Goal: Complete application form: Complete application form

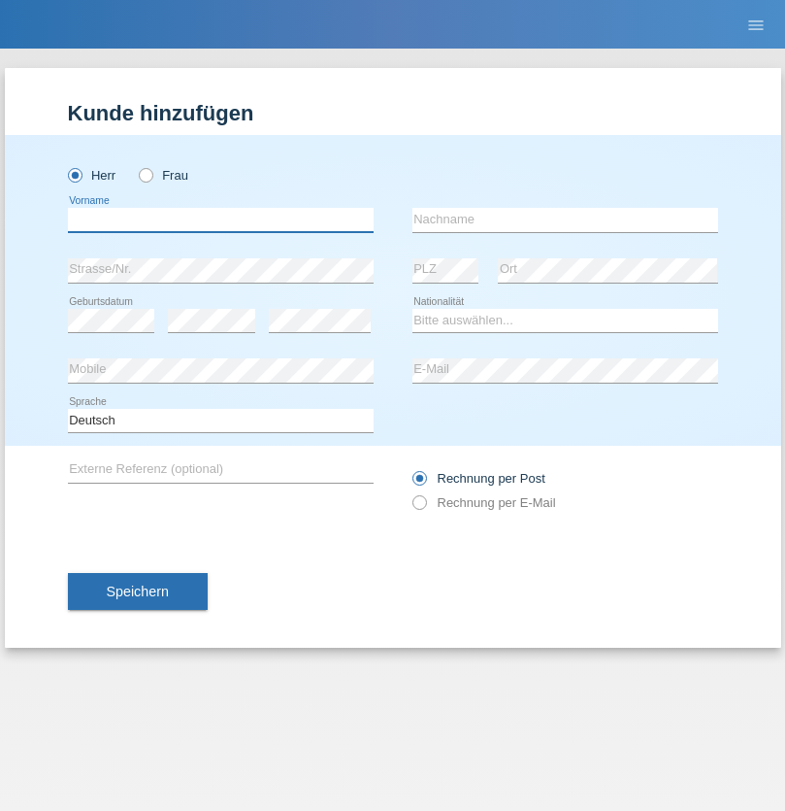
click at [220, 219] on input "text" at bounding box center [221, 220] width 306 height 24
type input "[PERSON_NAME]"
click at [565, 219] on input "text" at bounding box center [566, 220] width 306 height 24
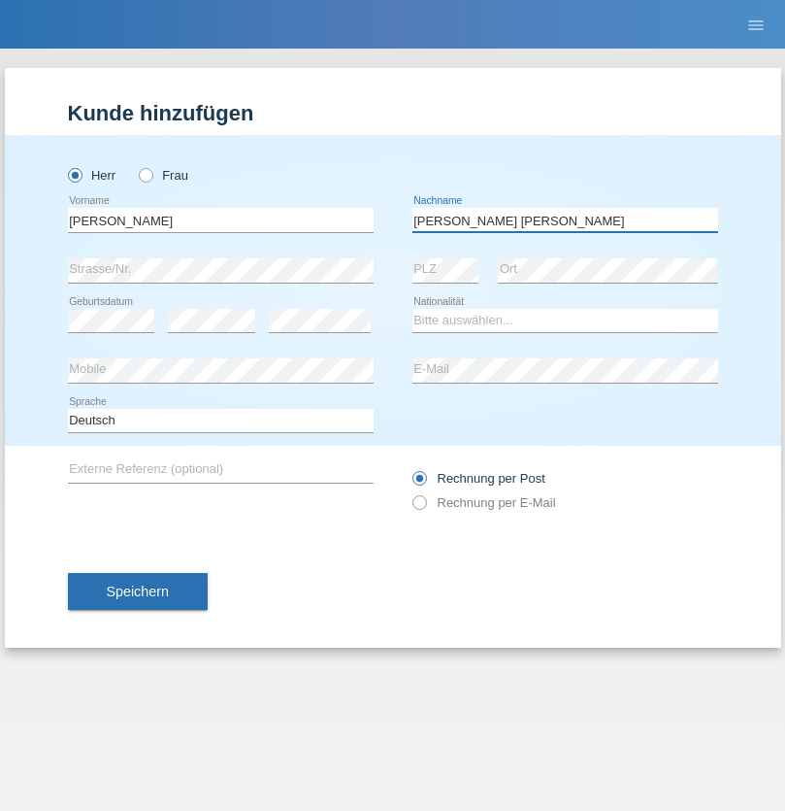
type input "Ferreira Carvalho"
select select "PT"
select select "C"
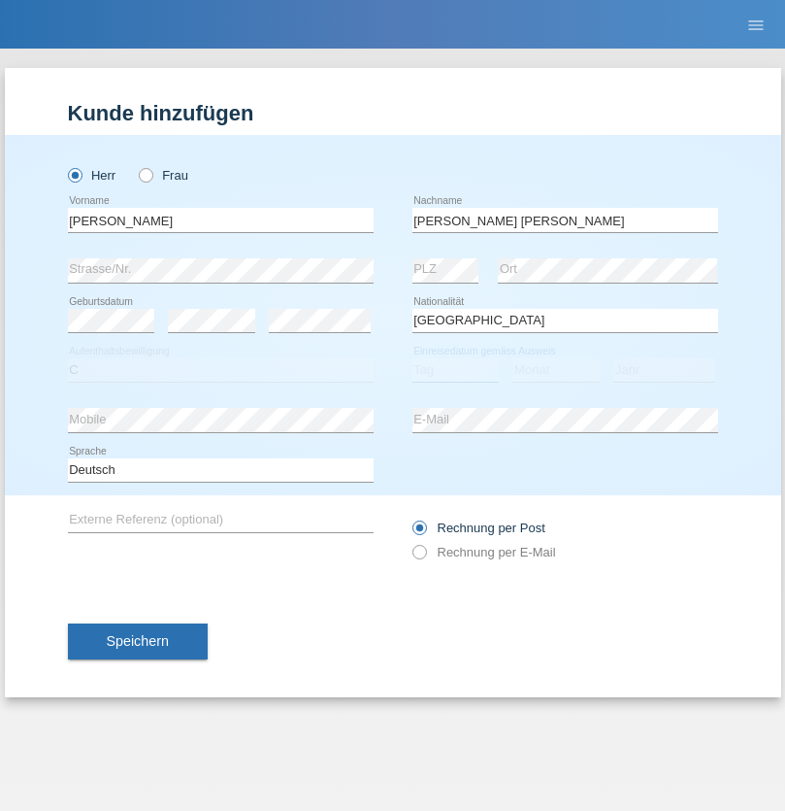
select select "09"
select select "04"
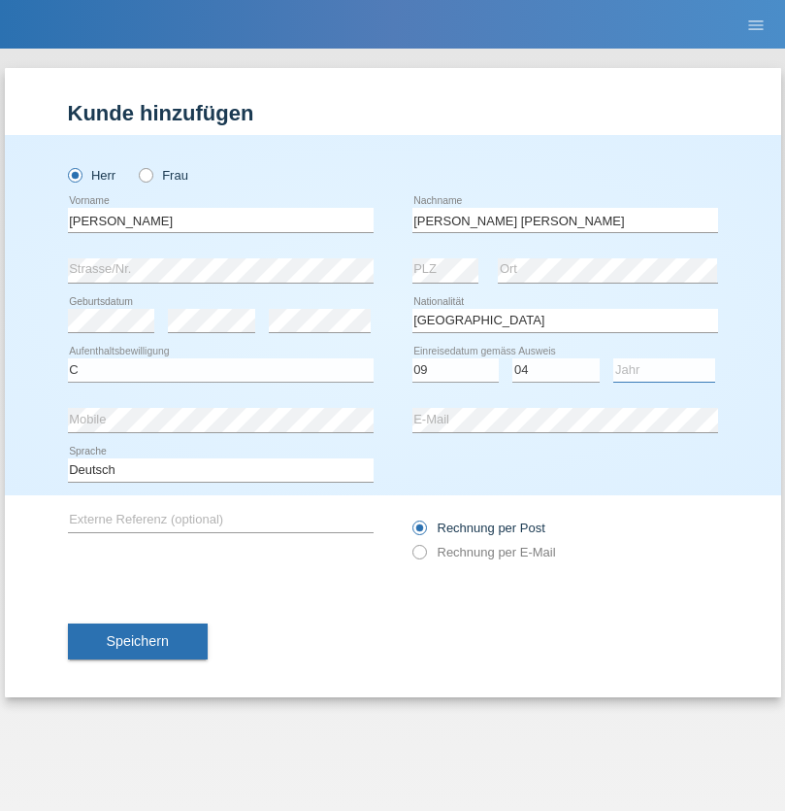
select select "2019"
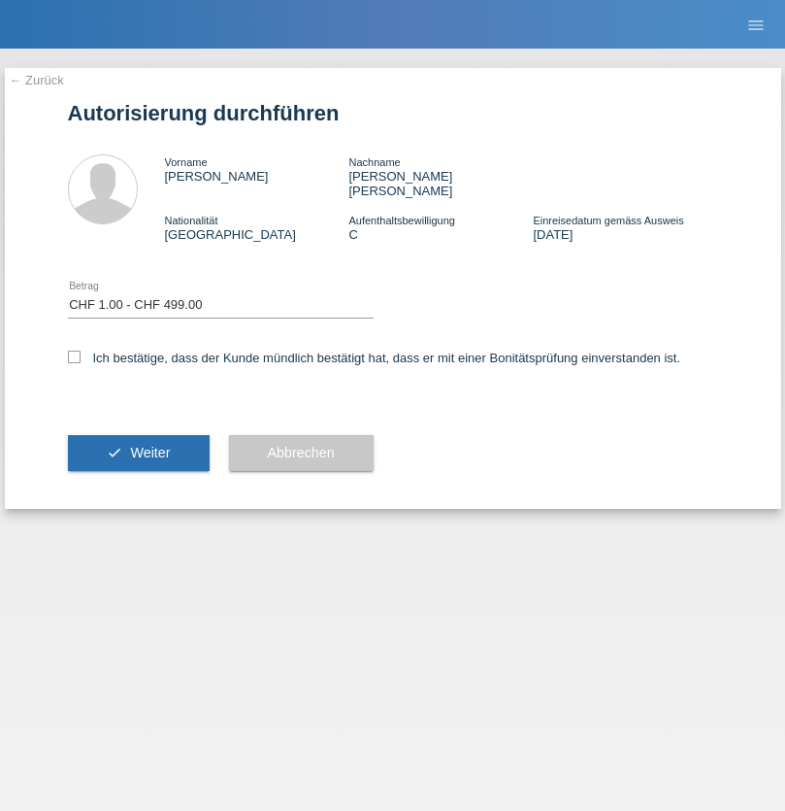
select select "1"
checkbox input "true"
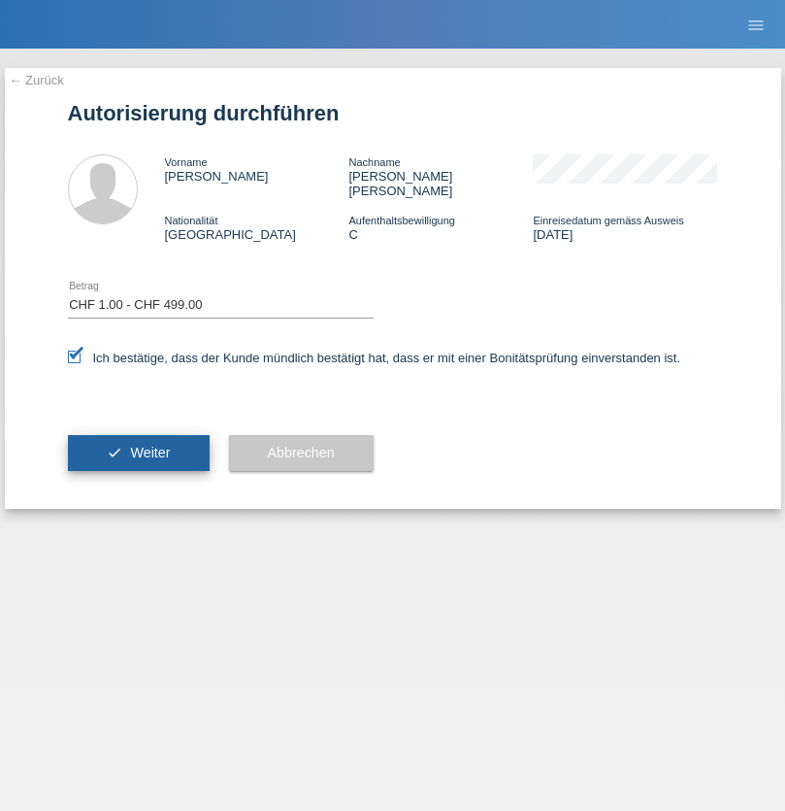
click at [138, 445] on span "Weiter" at bounding box center [150, 453] width 40 height 16
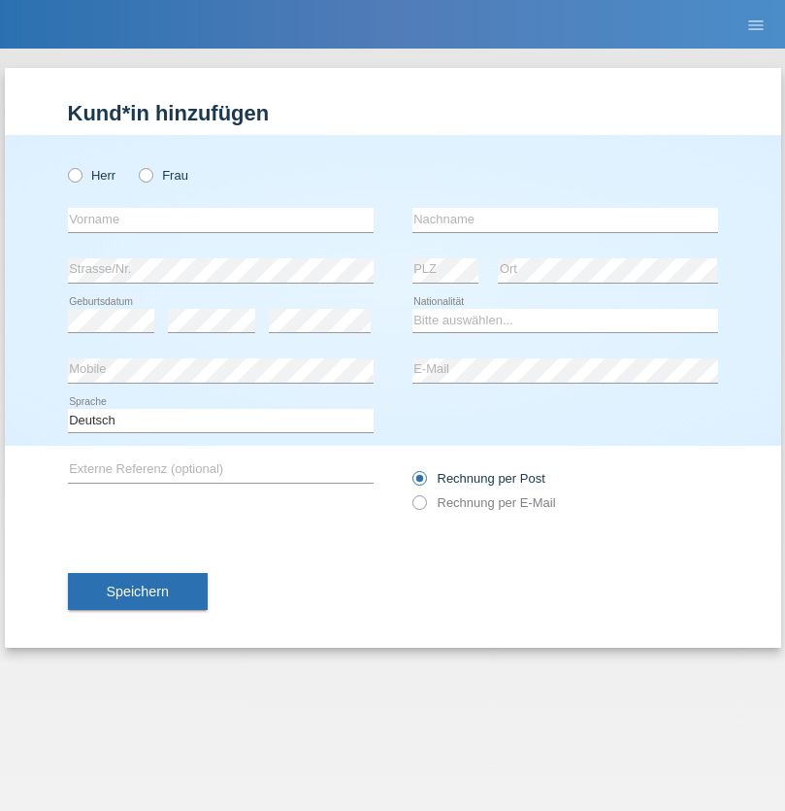
radio input "true"
click at [220, 219] on input "text" at bounding box center [221, 220] width 306 height 24
type input "[PERSON_NAME]"
click at [565, 219] on input "text" at bounding box center [566, 220] width 306 height 24
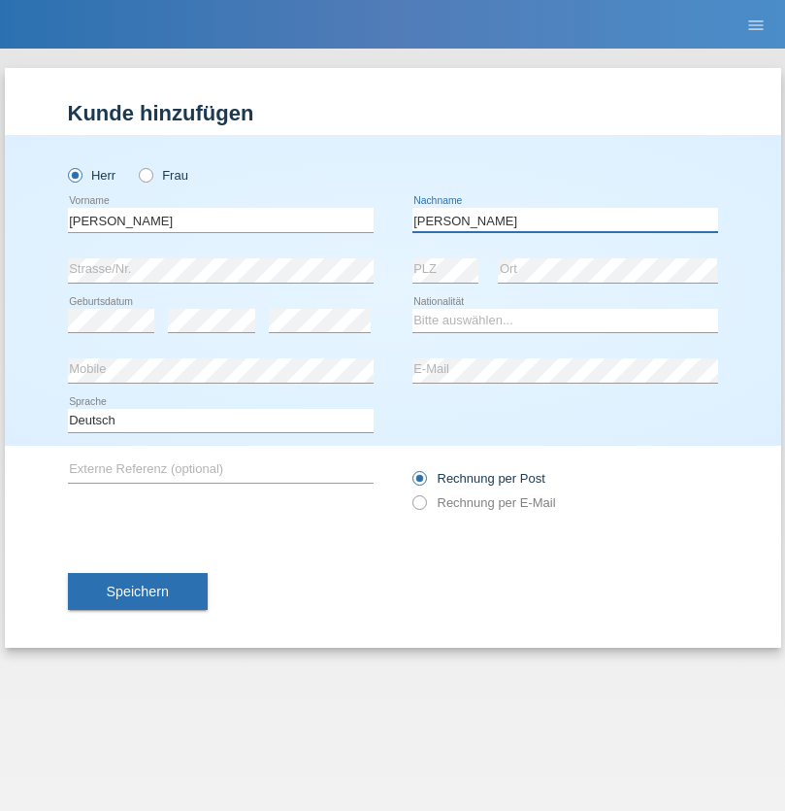
type input "[PERSON_NAME]"
select select "CH"
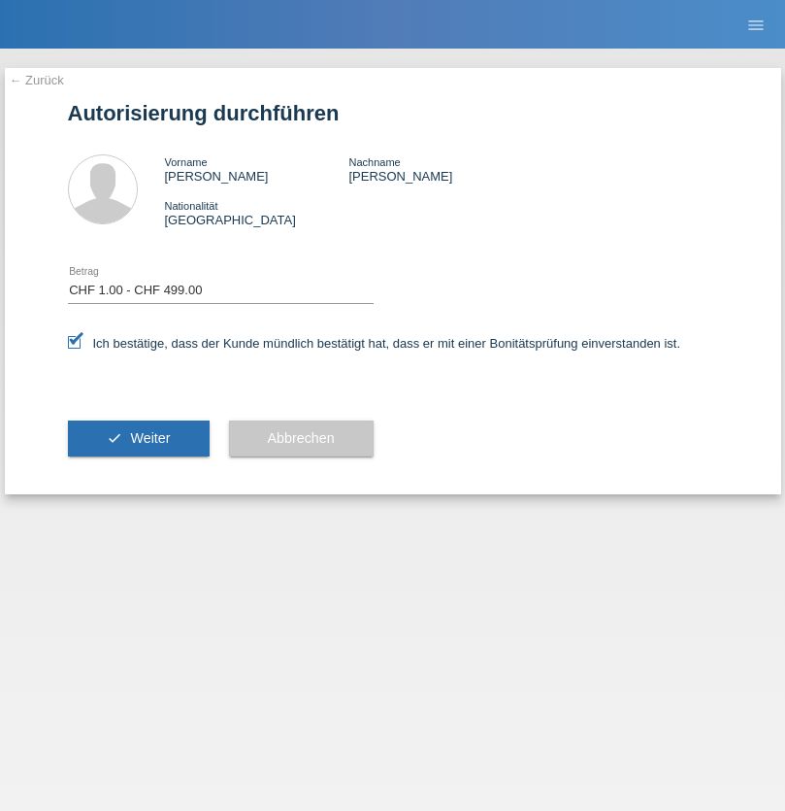
select select "1"
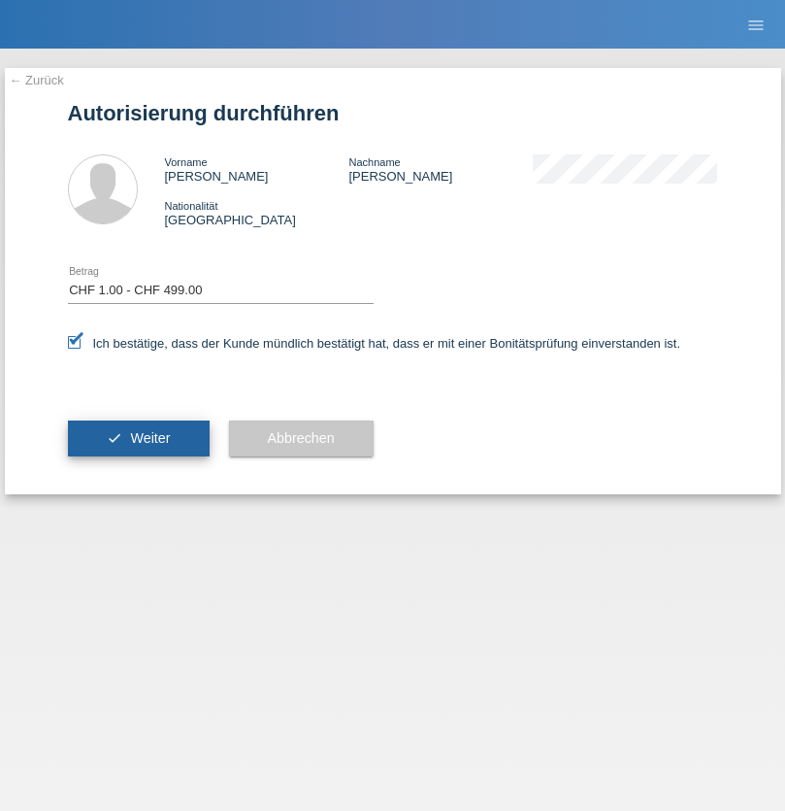
click at [138, 438] on span "Weiter" at bounding box center [150, 438] width 40 height 16
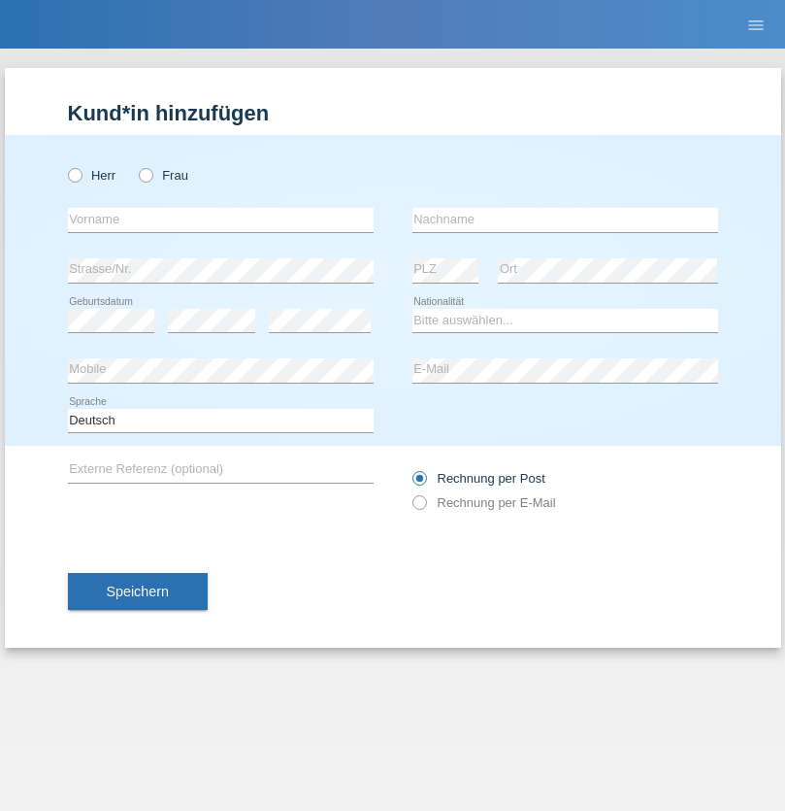
radio input "true"
click at [220, 219] on input "text" at bounding box center [221, 220] width 306 height 24
type input "Leonie"
click at [565, 219] on input "text" at bounding box center [566, 220] width 306 height 24
type input "Brand"
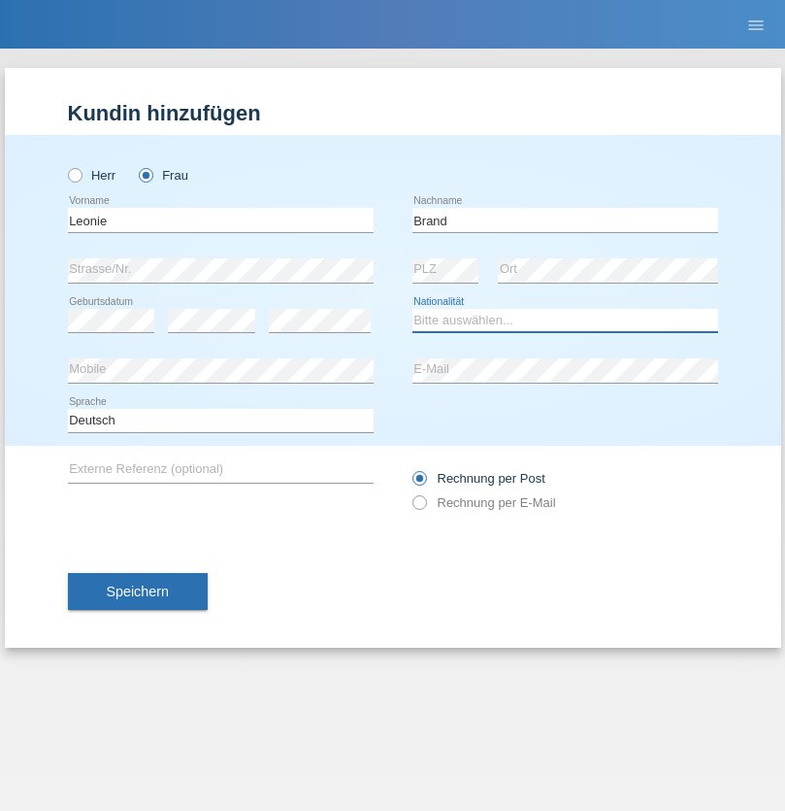
select select "CH"
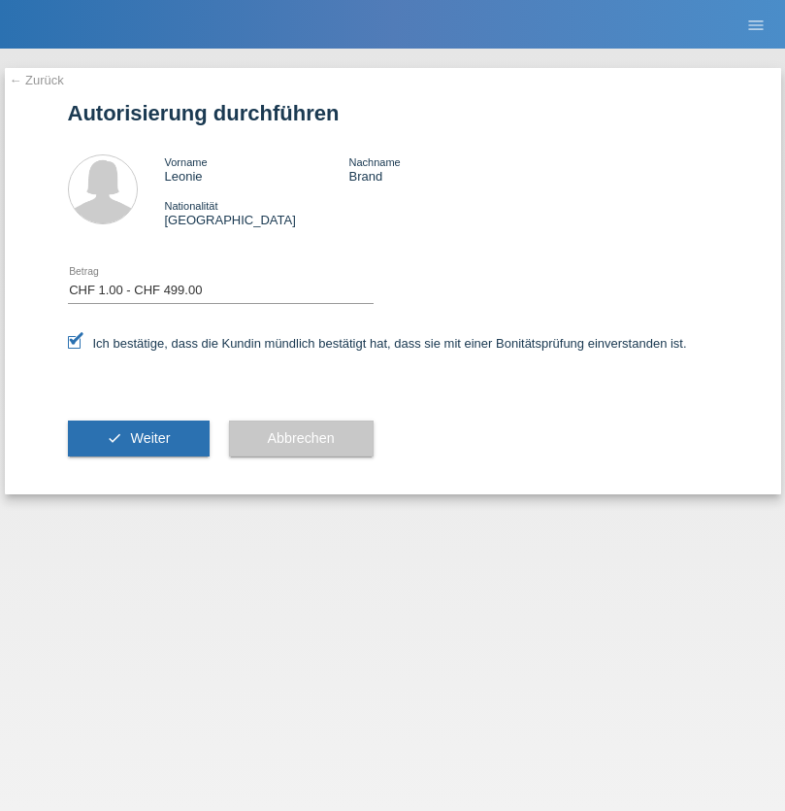
select select "1"
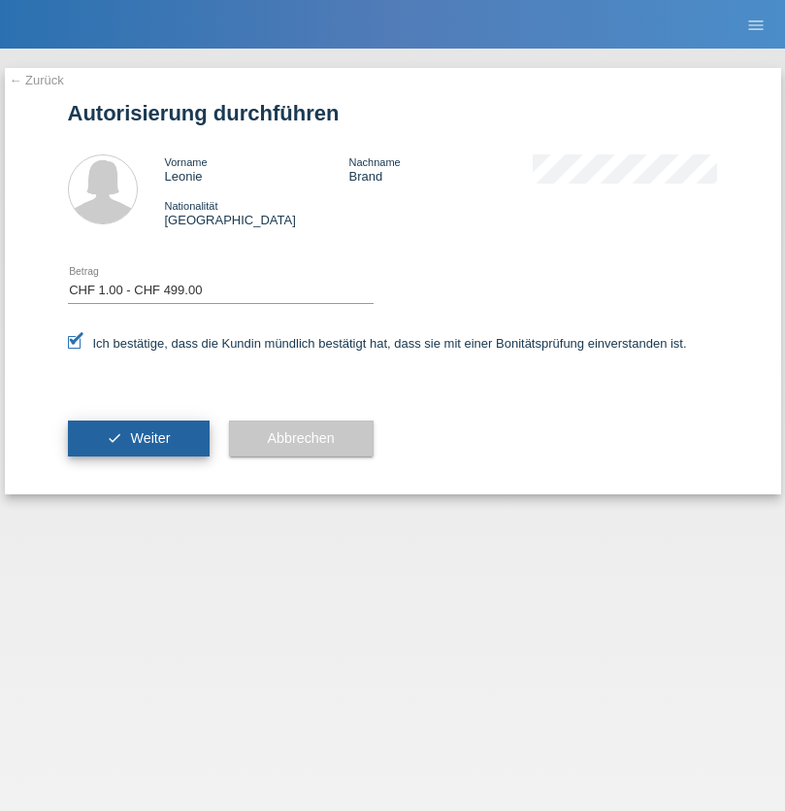
click at [138, 438] on span "Weiter" at bounding box center [150, 438] width 40 height 16
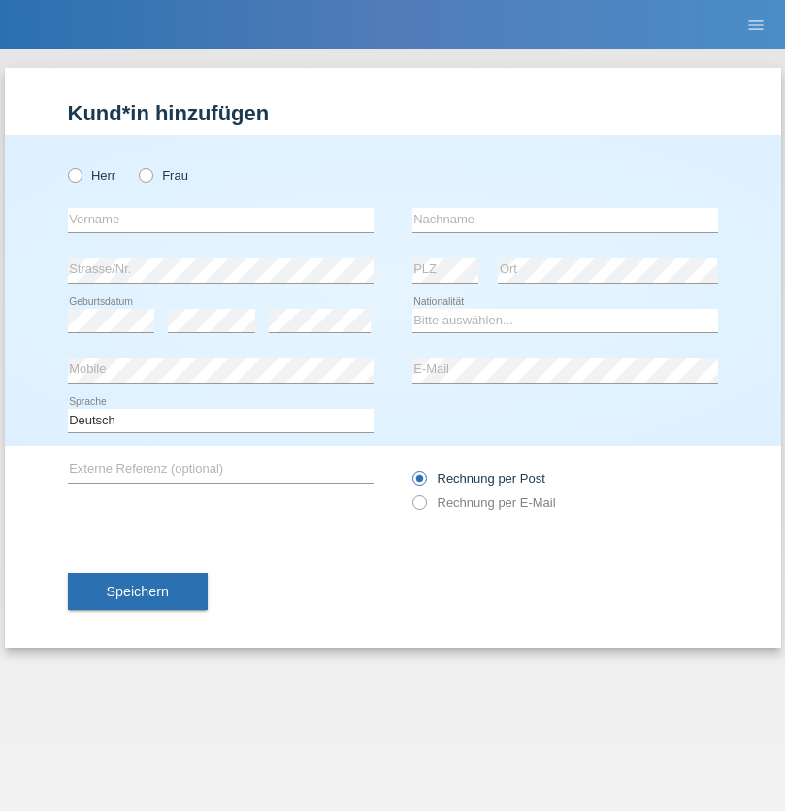
radio input "true"
click at [220, 219] on input "text" at bounding box center [221, 220] width 306 height 24
type input "Bunjaku"
click at [565, 219] on input "text" at bounding box center [566, 220] width 306 height 24
type input "Uran"
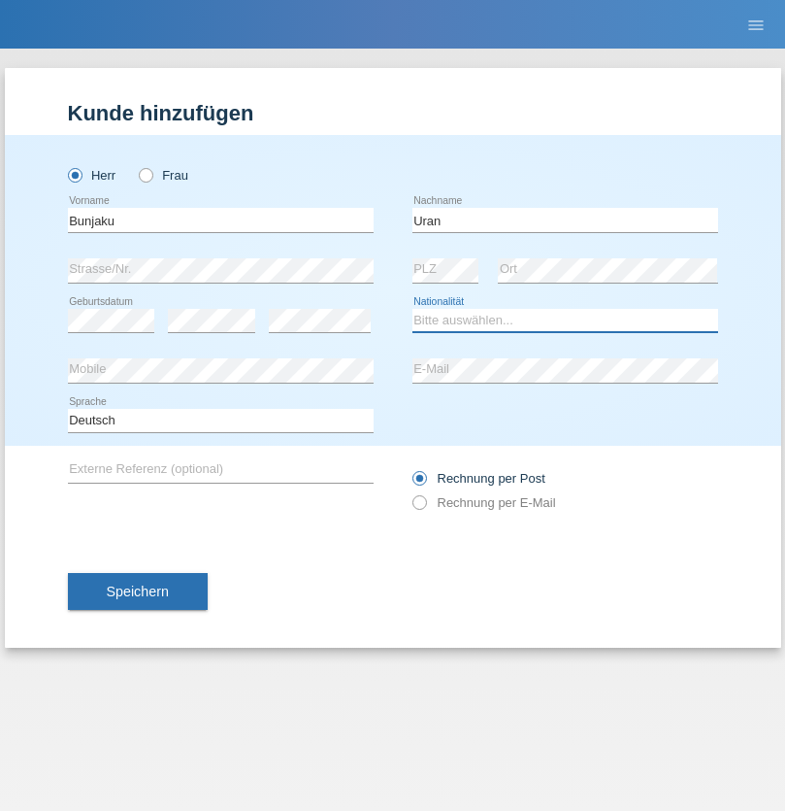
select select "XK"
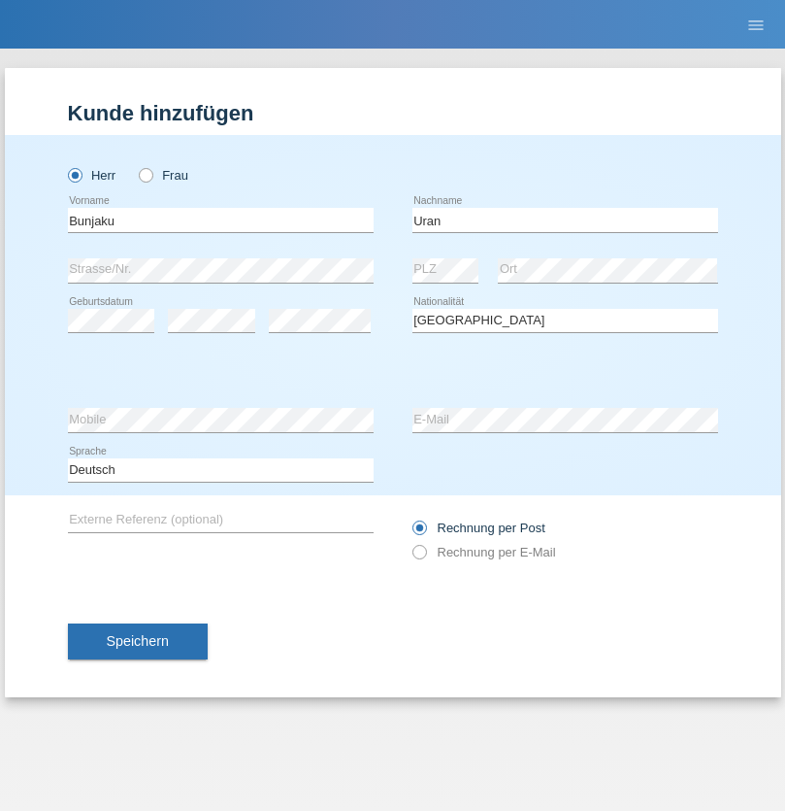
select select "C"
select select "23"
select select "01"
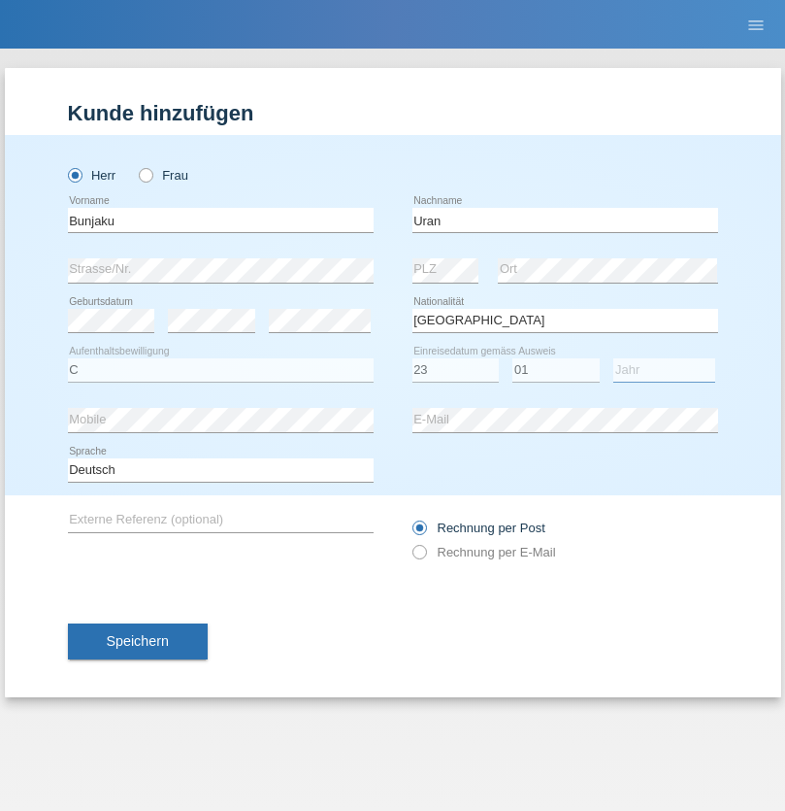
select select "2007"
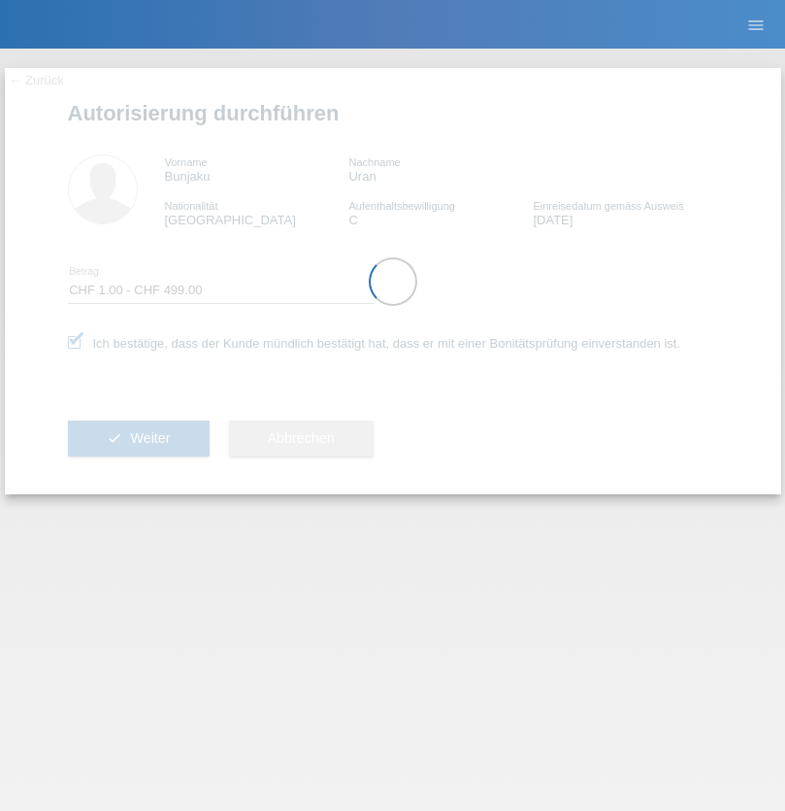
select select "1"
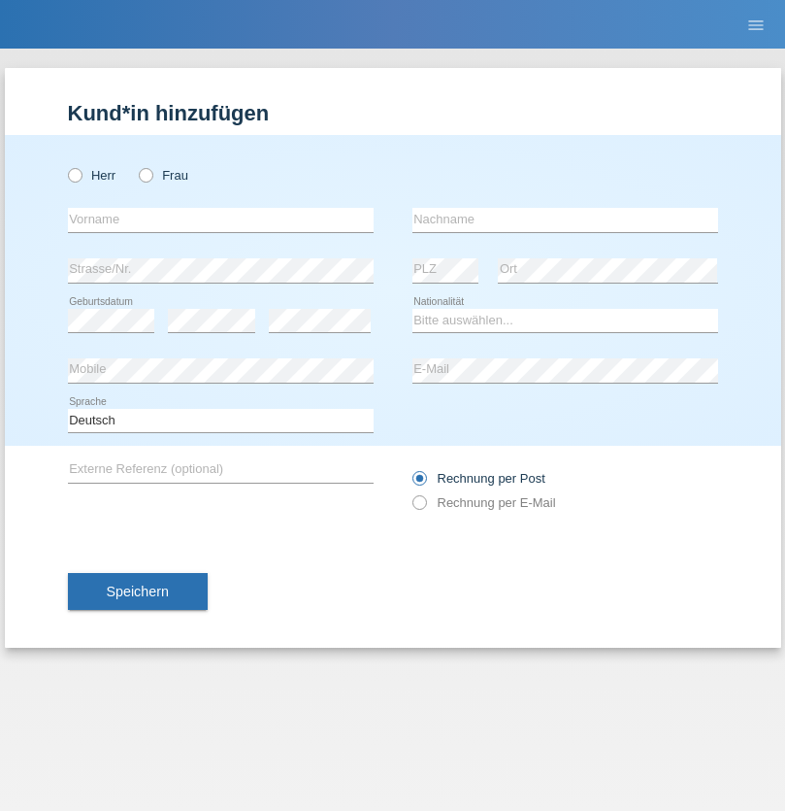
radio input "true"
click at [220, 219] on input "text" at bounding box center [221, 220] width 306 height 24
type input "Tafilaj"
click at [565, 219] on input "text" at bounding box center [566, 220] width 306 height 24
type input "Leonis"
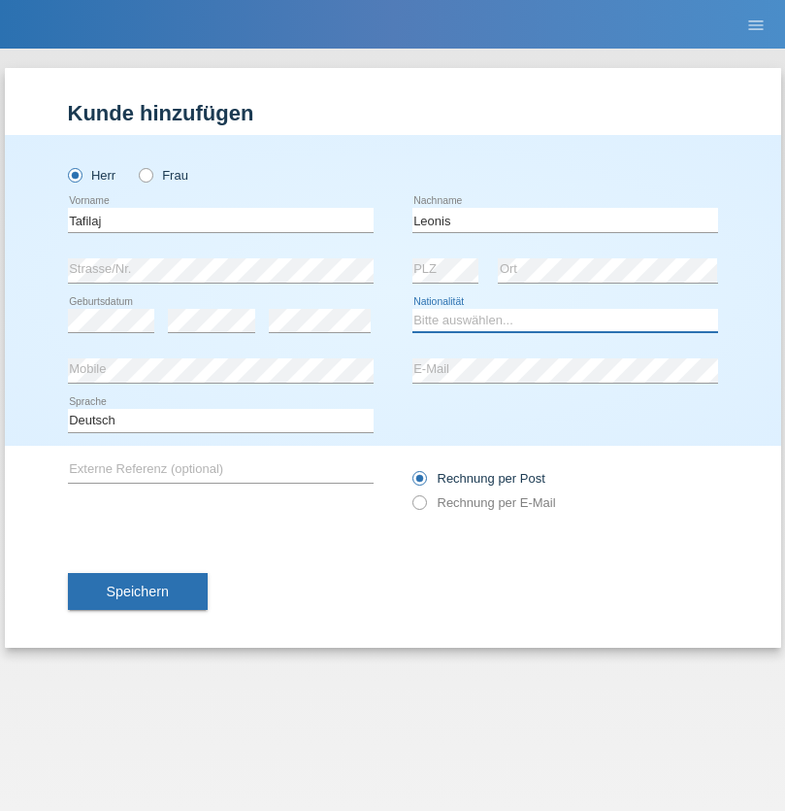
select select "XK"
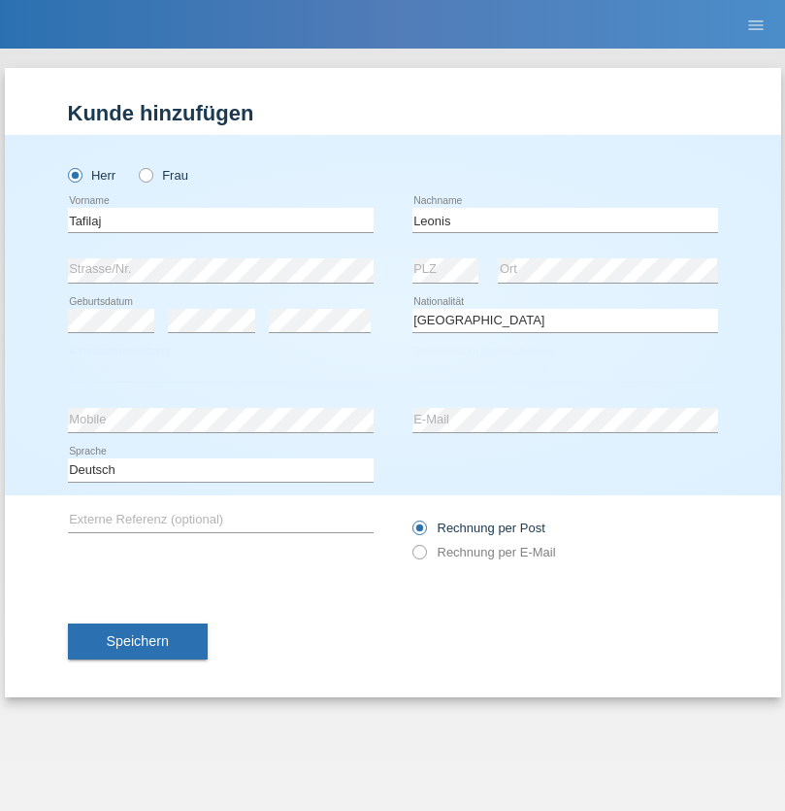
select select "C"
select select "23"
select select "04"
select select "2007"
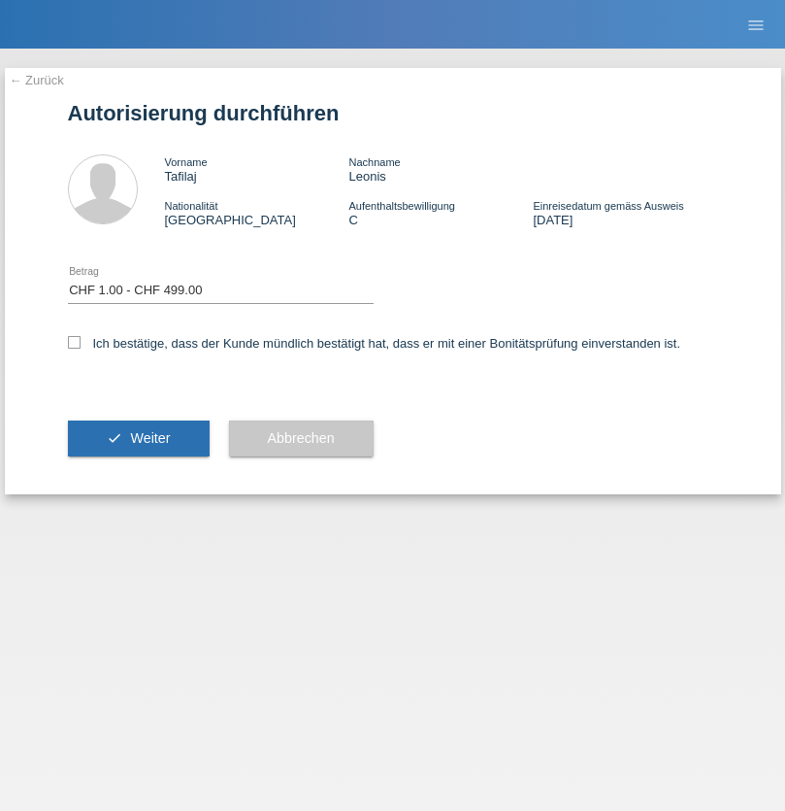
select select "1"
checkbox input "true"
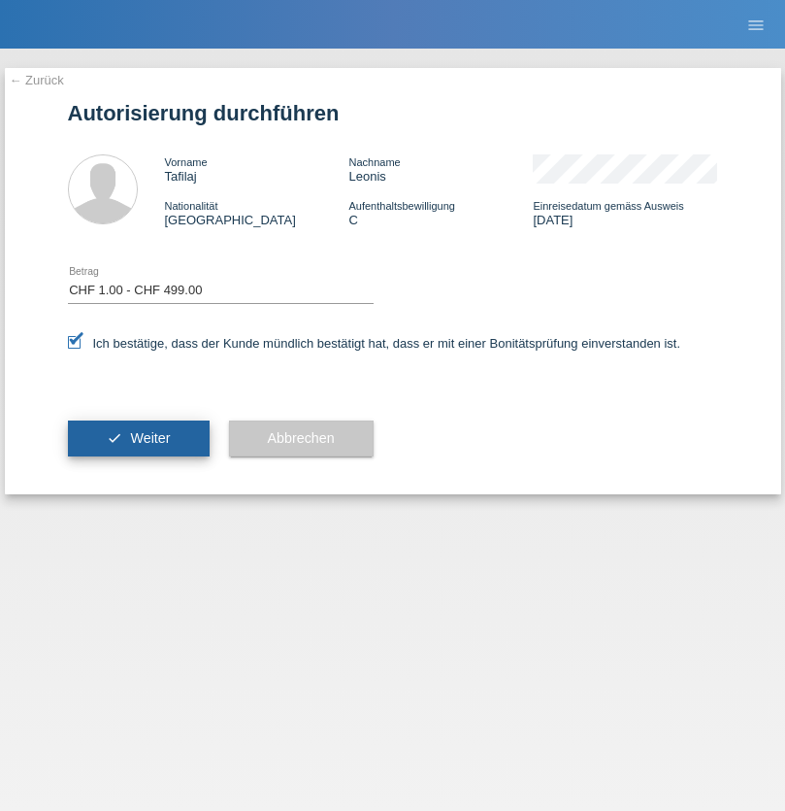
click at [138, 438] on span "Weiter" at bounding box center [150, 438] width 40 height 16
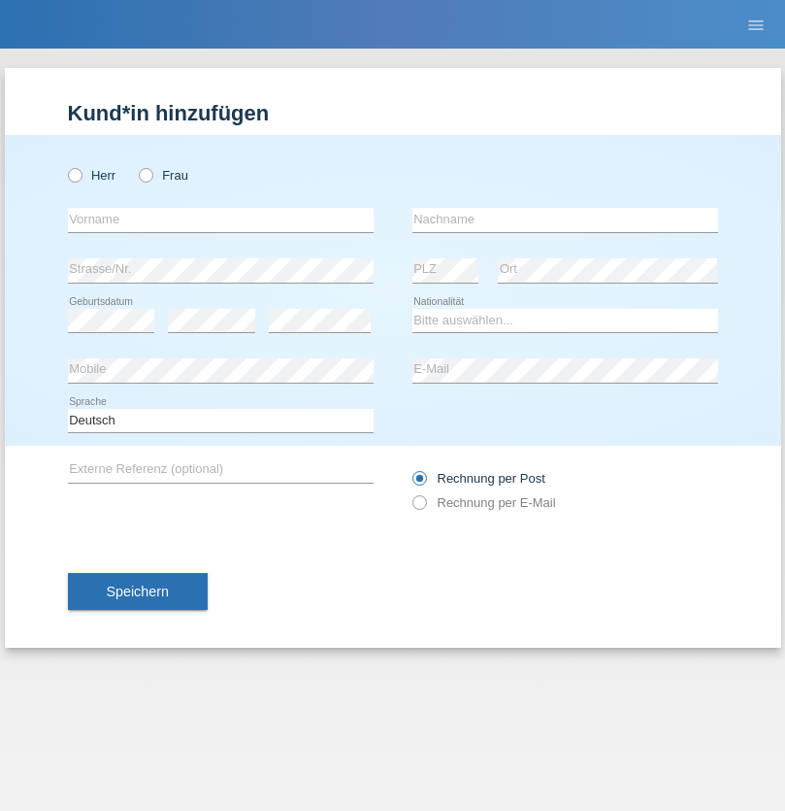
radio input "true"
click at [220, 219] on input "text" at bounding box center [221, 220] width 306 height 24
type input "Walid"
click at [565, 219] on input "text" at bounding box center [566, 220] width 306 height 24
type input "Hilmi"
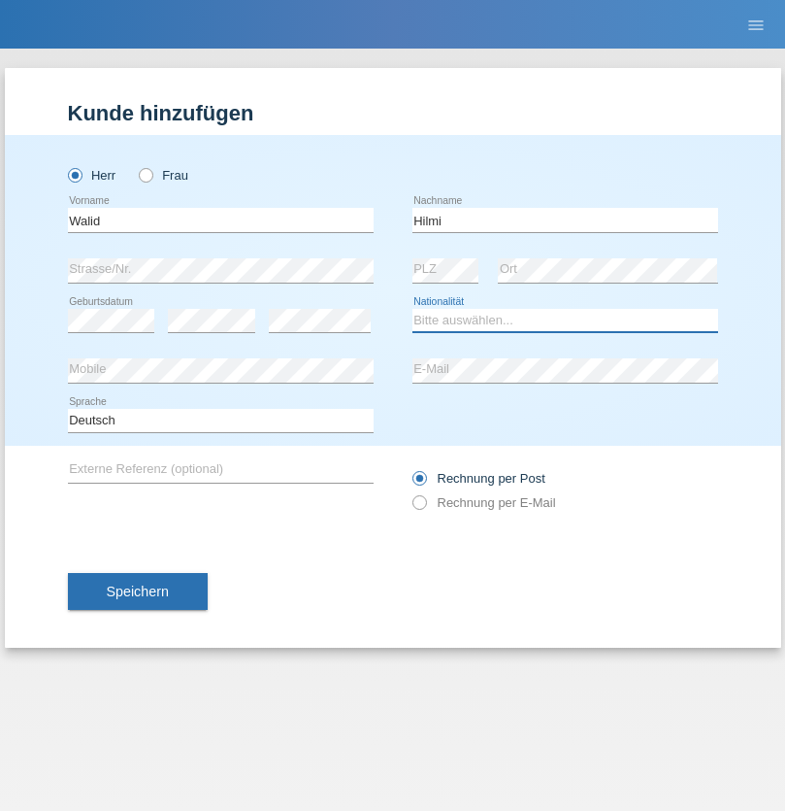
select select "IT"
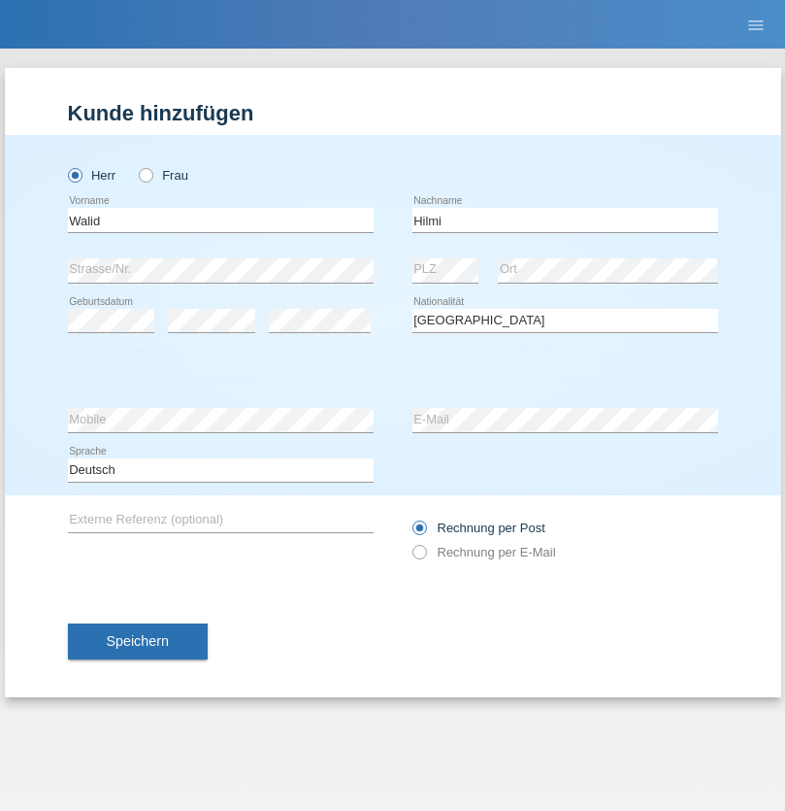
select select "C"
select select "30"
select select "12"
select select "2021"
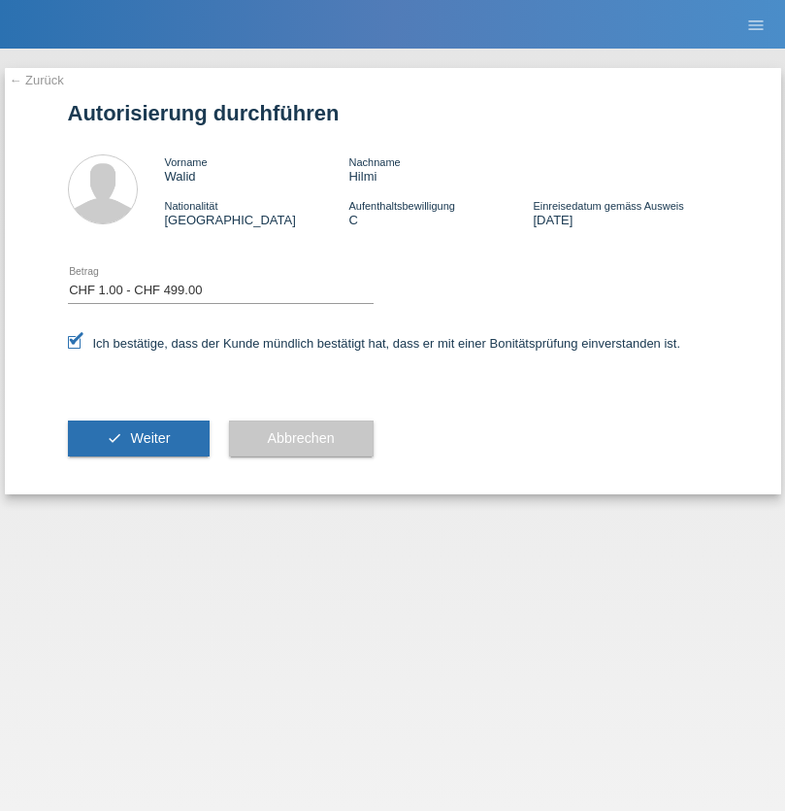
select select "1"
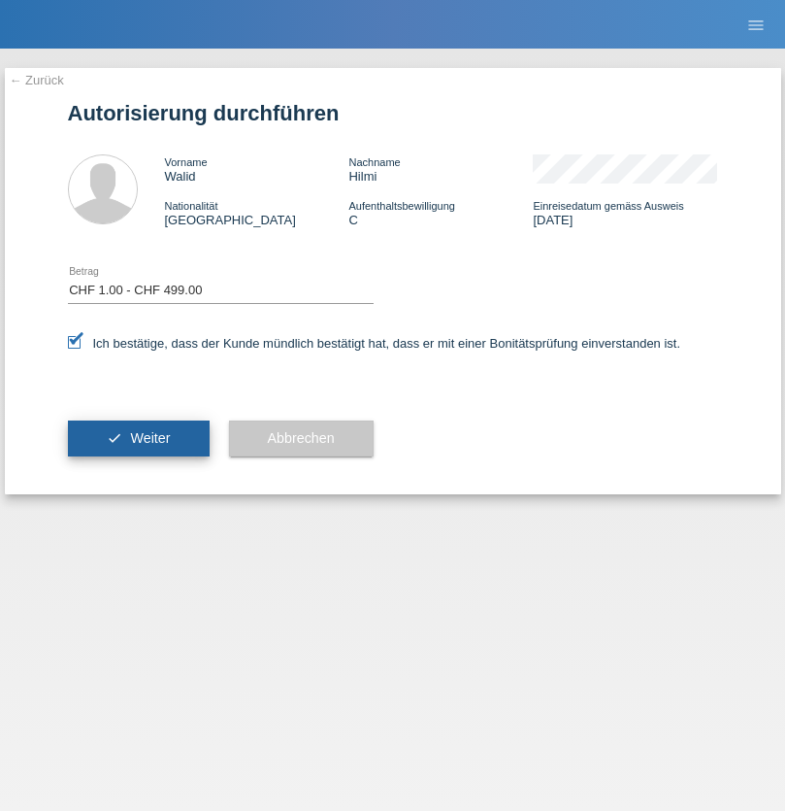
click at [138, 438] on span "Weiter" at bounding box center [150, 438] width 40 height 16
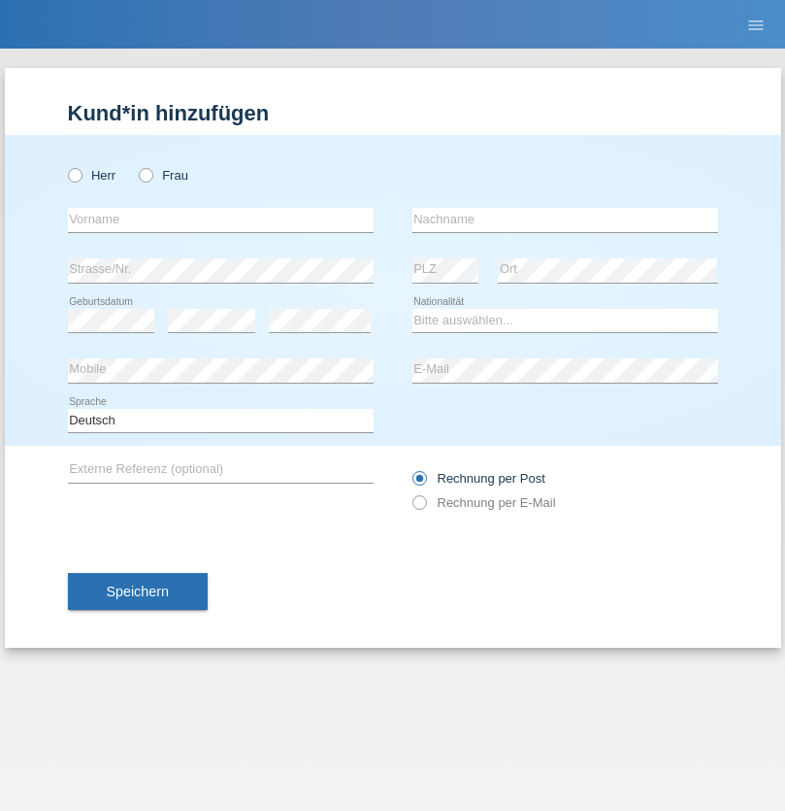
radio input "true"
click at [220, 219] on input "text" at bounding box center [221, 220] width 306 height 24
type input "Gazmend"
click at [565, 219] on input "text" at bounding box center [566, 220] width 306 height 24
type input "Mehmeti"
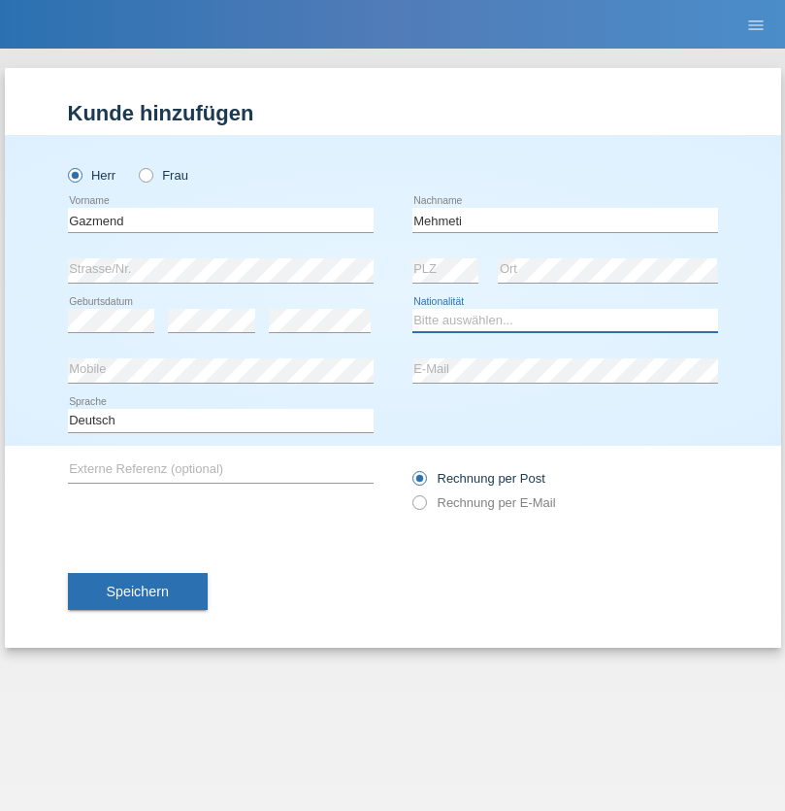
select select "XK"
select select "C"
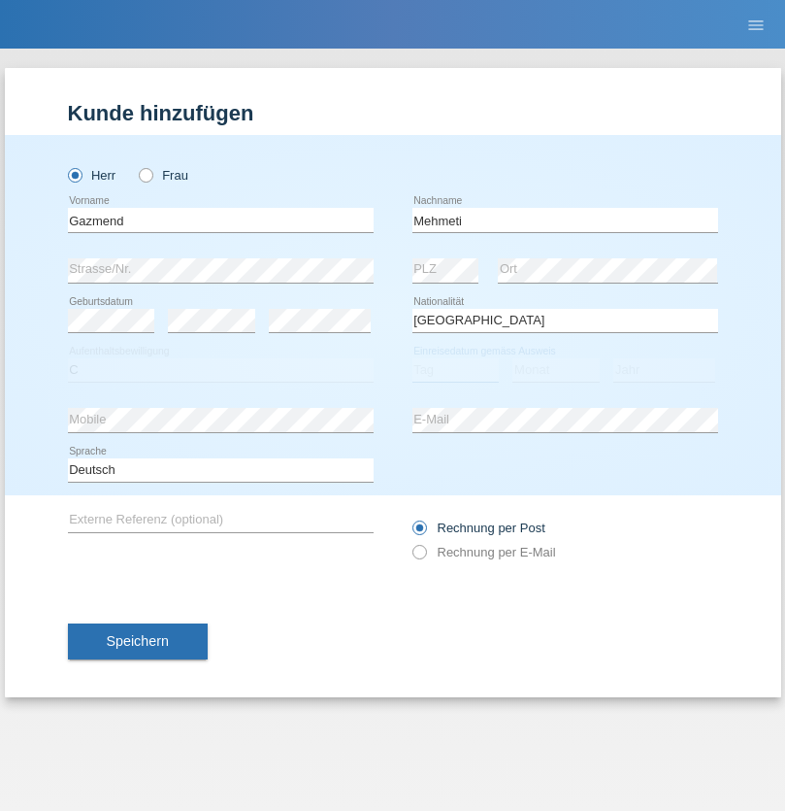
select select "06"
select select "05"
select select "2006"
